Goal: Check status: Check status

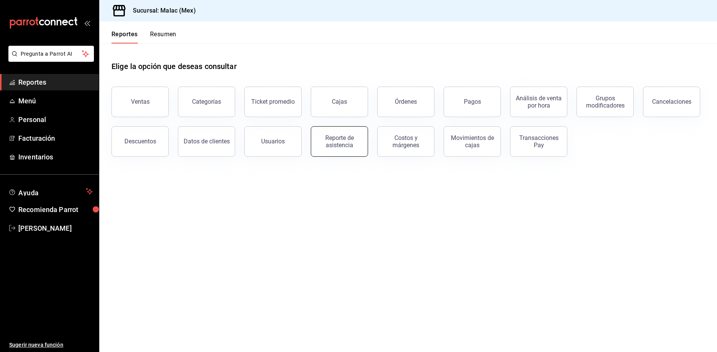
click at [346, 131] on button "Reporte de asistencia" at bounding box center [339, 141] width 57 height 31
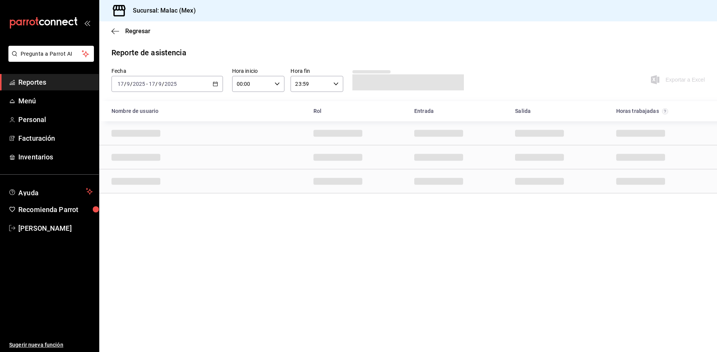
click at [186, 82] on div "[DATE] [DATE] - [DATE] [DATE]" at bounding box center [168, 84] width 112 height 16
click at [156, 190] on span "Rango de fechas" at bounding box center [147, 193] width 59 height 8
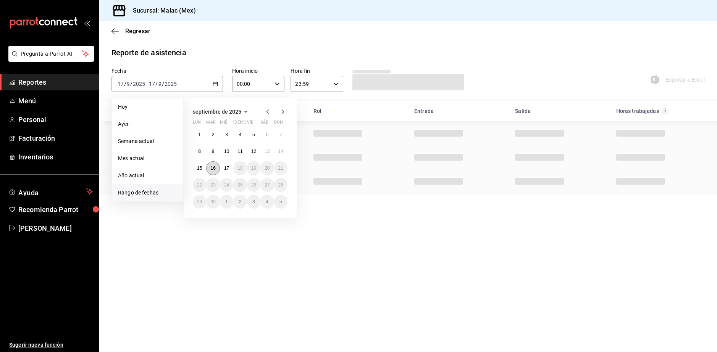
click at [209, 170] on button "16" at bounding box center [212, 169] width 13 height 14
click at [223, 168] on button "17" at bounding box center [226, 169] width 13 height 14
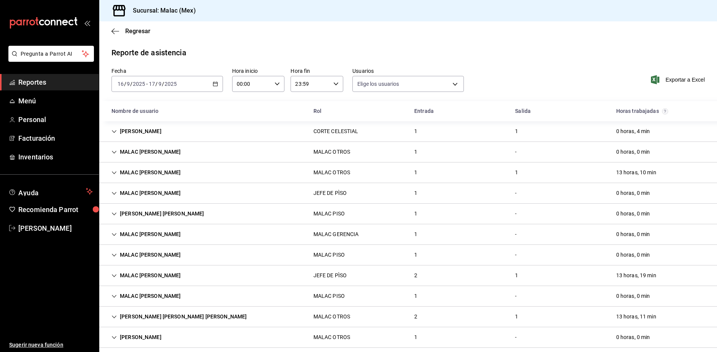
type input "08cb63ce-e8dd-4401-8028-129c560eec26,6ada37a1-56d6-4bf6-92f0-9a56272b93d6,7bf52…"
drag, startPoint x: 351, startPoint y: 332, endPoint x: 287, endPoint y: 370, distance: 75.0
drag, startPoint x: 287, startPoint y: 370, endPoint x: 256, endPoint y: 48, distance: 323.8
click at [256, 48] on div "Reporte de asistencia" at bounding box center [408, 52] width 593 height 11
